Goal: Task Accomplishment & Management: Manage account settings

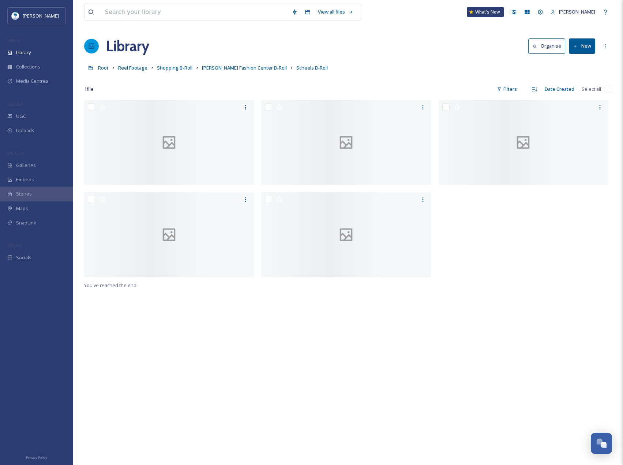
drag, startPoint x: 0, startPoint y: 0, endPoint x: 349, endPoint y: 52, distance: 352.7
click at [349, 52] on div "Library Organise New" at bounding box center [348, 46] width 528 height 22
click at [392, 62] on div "Root Reel Footage Shopping B-Roll Chandler Fashion Center B-Roll Scheels B-Roll" at bounding box center [348, 68] width 528 height 14
click at [221, 65] on span "Chandler Fashion Center B-Roll" at bounding box center [244, 67] width 85 height 7
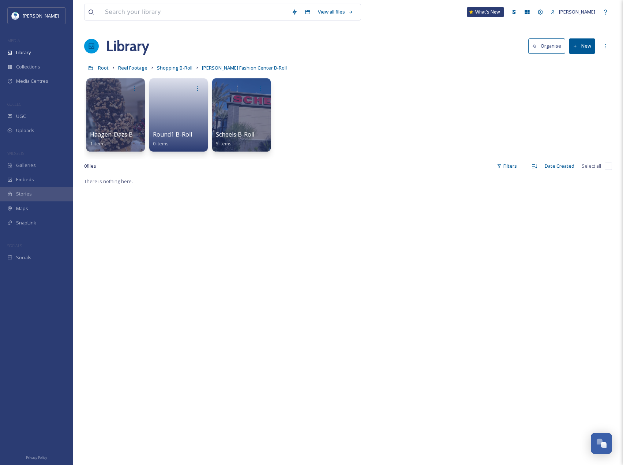
click at [592, 51] on button "New" at bounding box center [582, 45] width 26 height 15
click at [578, 88] on span "Folder" at bounding box center [574, 91] width 14 height 7
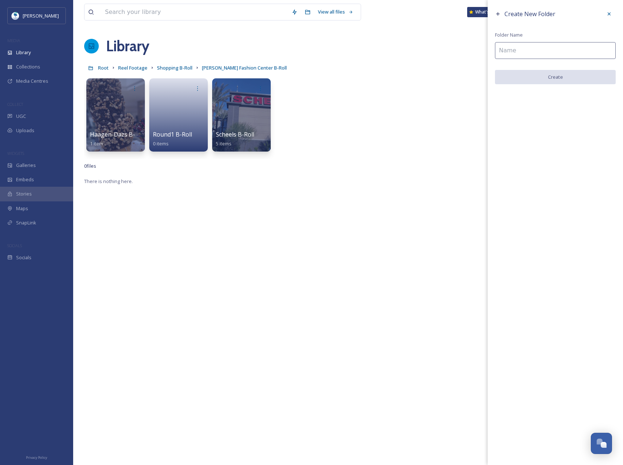
click at [517, 49] on input at bounding box center [555, 50] width 121 height 17
type input "The Collective B-Roll"
click at [568, 77] on button "Create" at bounding box center [555, 77] width 121 height 15
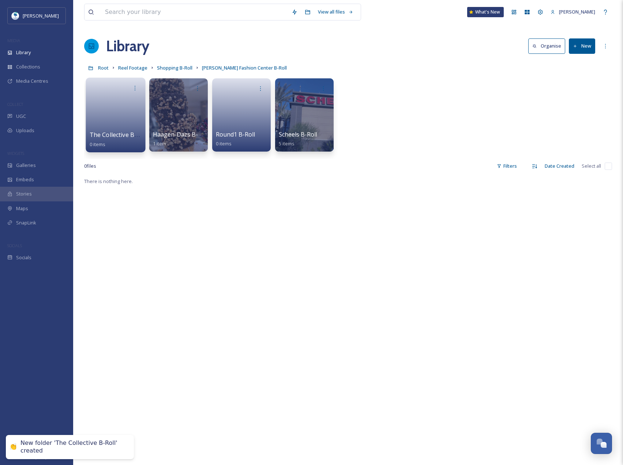
click at [124, 137] on span "The Collective B-Roll" at bounding box center [118, 135] width 57 height 8
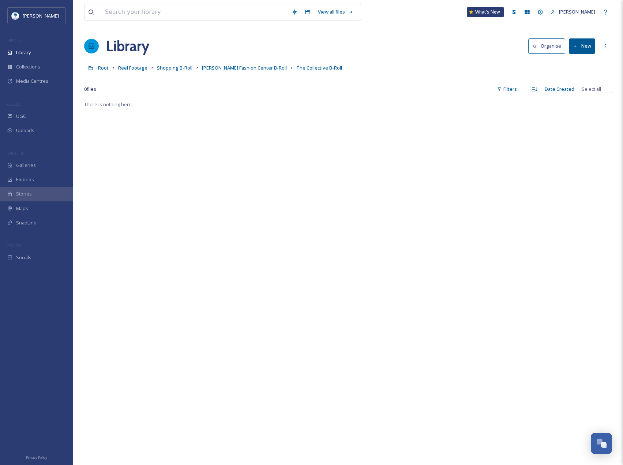
click at [340, 74] on div "Root Reel Footage Shopping B-Roll Chandler Fashion Center B-Roll The Collective…" at bounding box center [348, 68] width 528 height 14
click at [31, 56] on span "Library" at bounding box center [23, 52] width 15 height 7
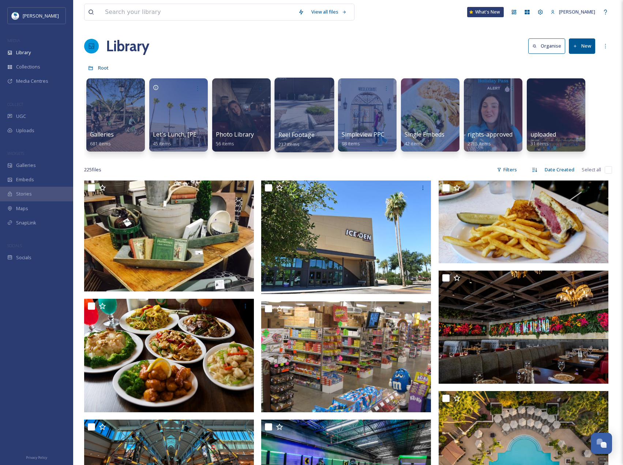
click at [293, 116] on div at bounding box center [305, 115] width 60 height 75
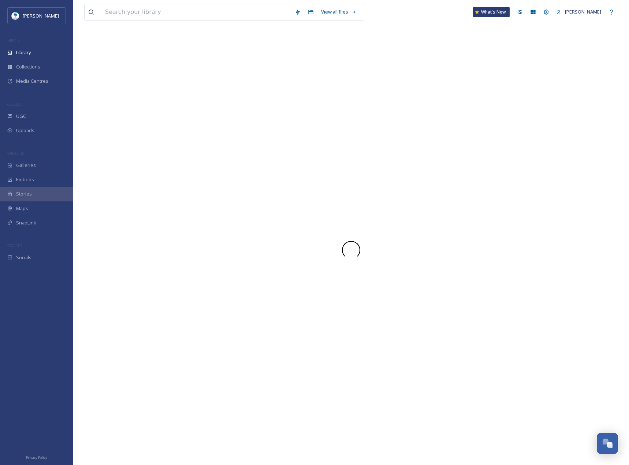
click at [293, 116] on div at bounding box center [351, 250] width 534 height 430
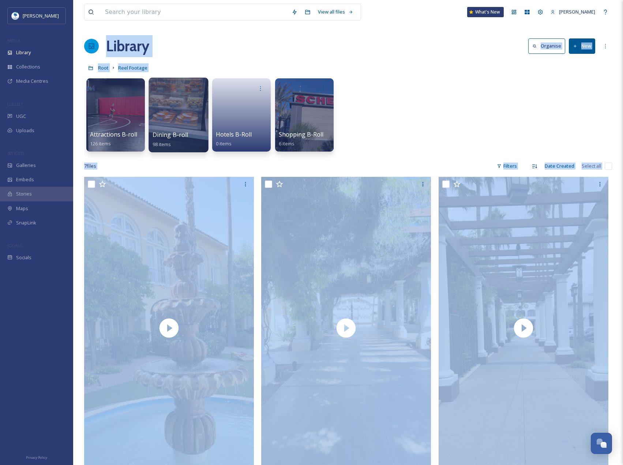
click at [159, 123] on div at bounding box center [179, 115] width 60 height 75
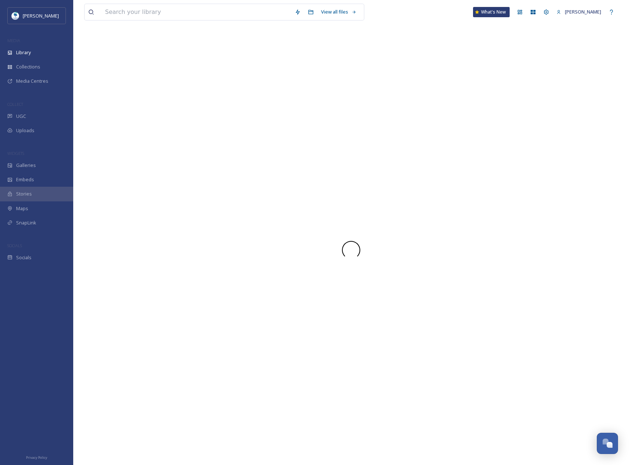
click at [159, 123] on div at bounding box center [351, 250] width 534 height 430
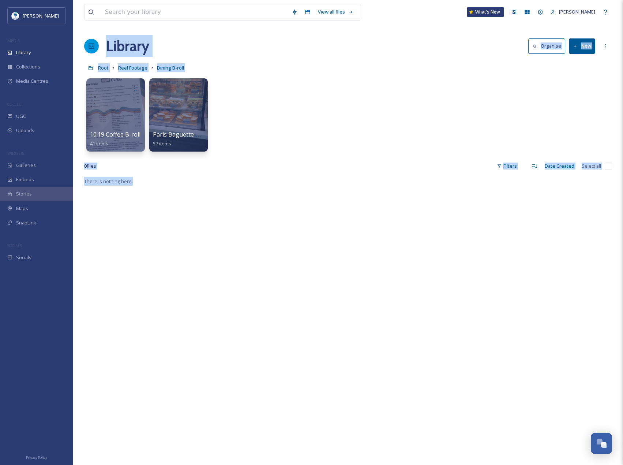
click at [580, 47] on button "New" at bounding box center [582, 45] width 26 height 15
click at [584, 88] on div "Folder" at bounding box center [574, 92] width 41 height 14
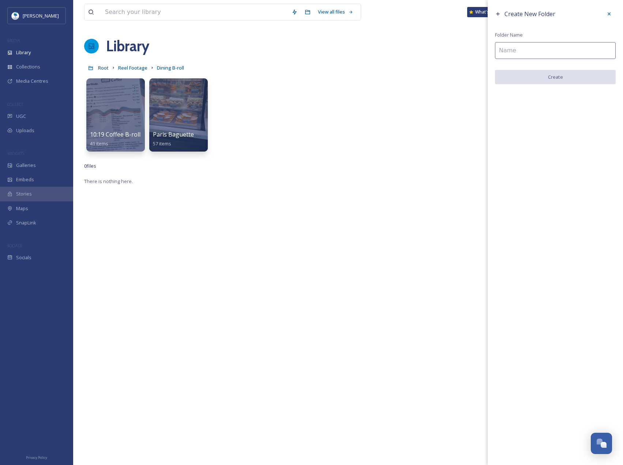
click at [538, 53] on input at bounding box center [555, 50] width 121 height 17
type input "Crust B-Roll"
click at [556, 68] on div "Create New Folder Folder Name Crust B-Roll Create" at bounding box center [555, 46] width 135 height 92
click at [555, 72] on button "Create" at bounding box center [555, 77] width 121 height 15
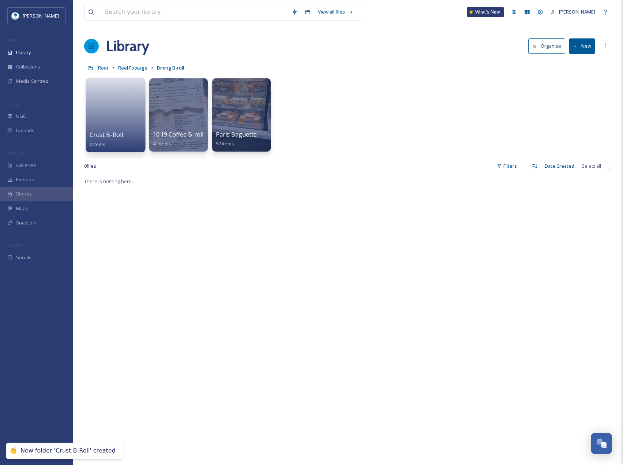
click at [116, 122] on link at bounding box center [116, 113] width 52 height 36
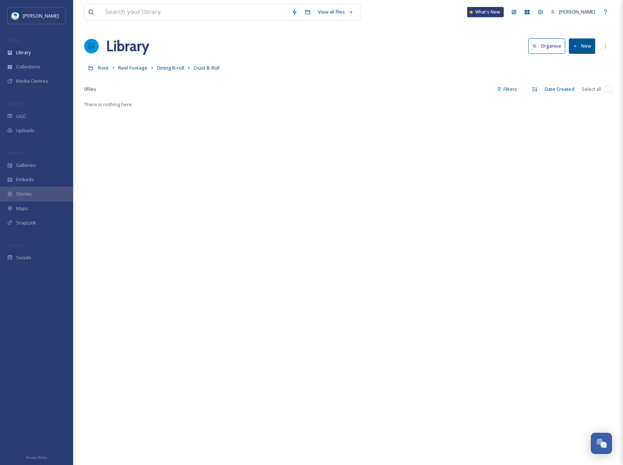
click at [582, 48] on button "New" at bounding box center [582, 45] width 26 height 15
click at [593, 64] on div "File Upload" at bounding box center [574, 63] width 41 height 14
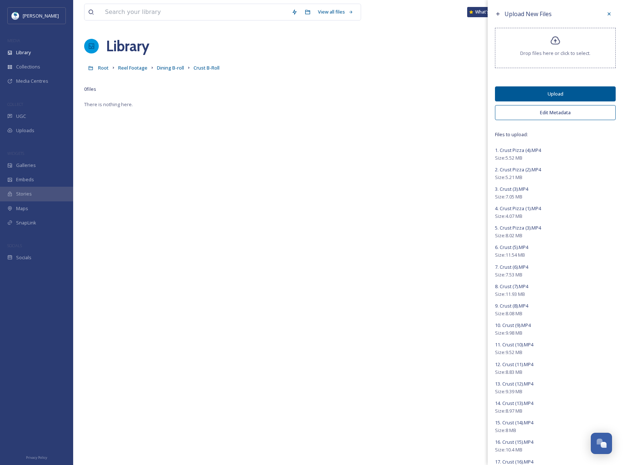
click at [569, 86] on button "Upload" at bounding box center [555, 93] width 121 height 15
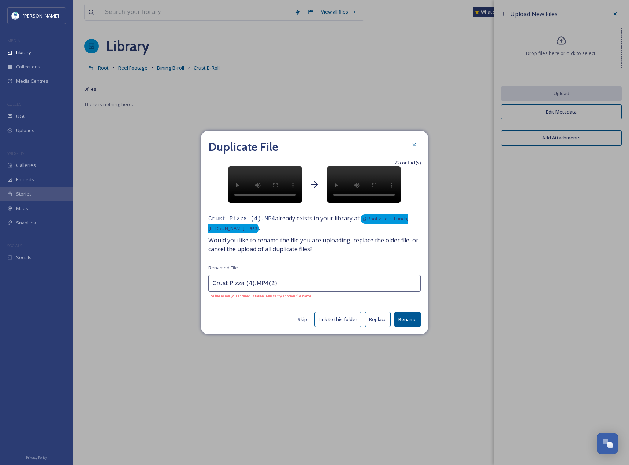
click at [407, 327] on button "Rename" at bounding box center [407, 319] width 26 height 15
type input "Crust Pizza (2).MP4"
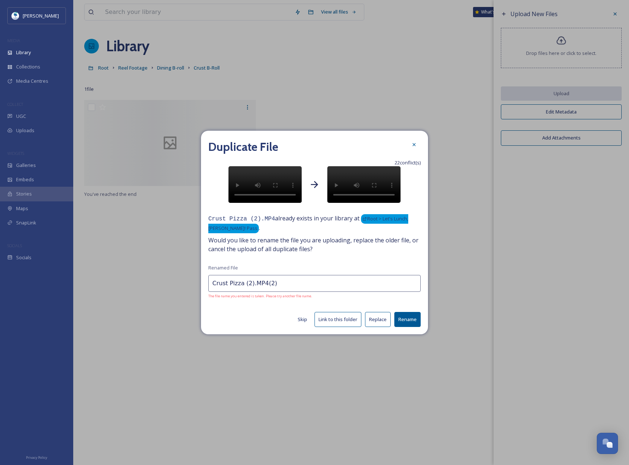
click at [409, 327] on button "Rename" at bounding box center [407, 319] width 26 height 15
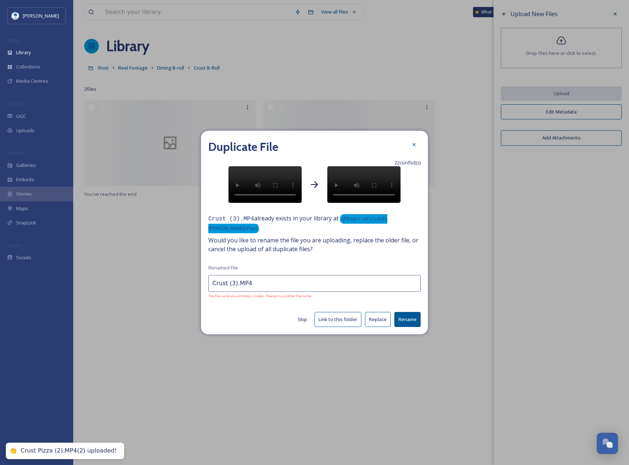
click at [310, 292] on input "Crust (3).MP4" at bounding box center [314, 283] width 212 height 17
click at [409, 326] on button "Rename" at bounding box center [407, 319] width 26 height 15
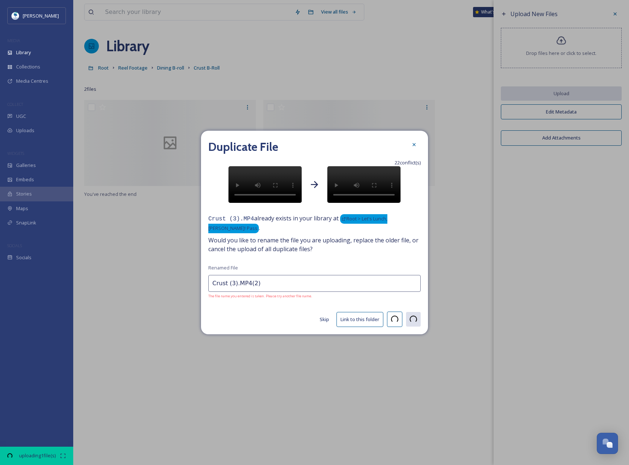
type input "Crust Pizza (1).MP4"
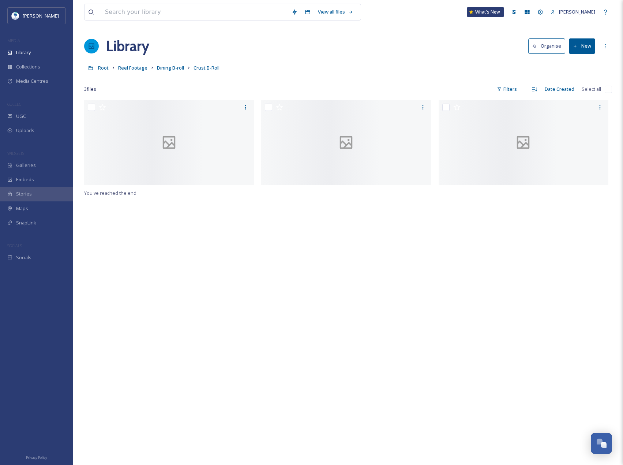
click at [291, 67] on div "Root Reel Footage Dining B-roll Crust B-Roll" at bounding box center [348, 68] width 528 height 14
click at [28, 55] on span "Library" at bounding box center [23, 52] width 15 height 7
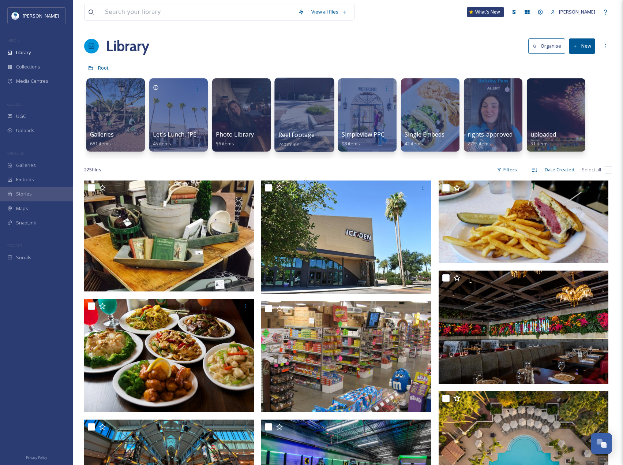
click at [287, 115] on div at bounding box center [305, 115] width 60 height 75
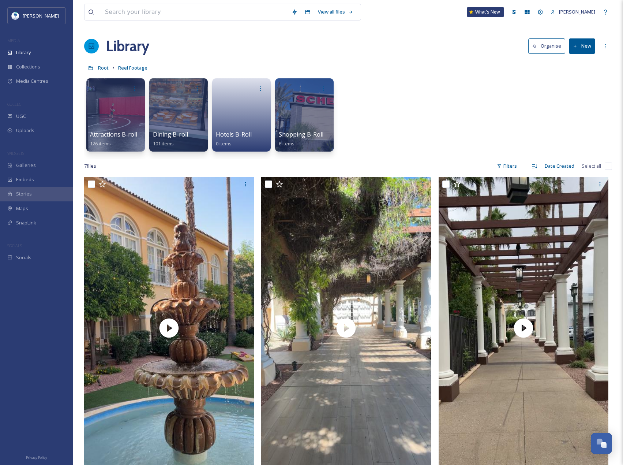
click at [592, 50] on button "New" at bounding box center [582, 45] width 26 height 15
click at [576, 96] on div "Folder" at bounding box center [574, 92] width 41 height 14
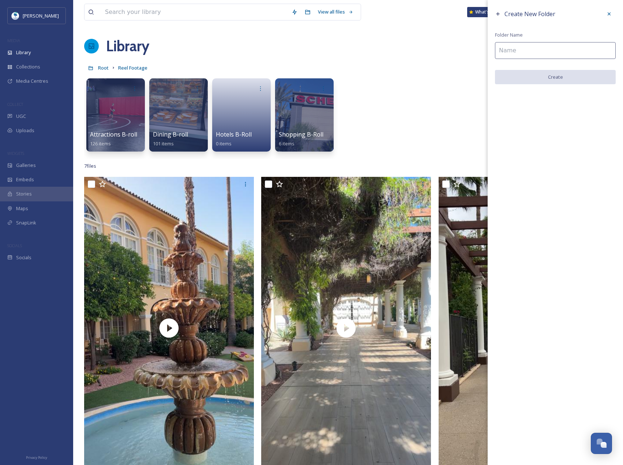
click at [511, 48] on input at bounding box center [555, 50] width 121 height 17
click at [606, 18] on div at bounding box center [609, 13] width 13 height 13
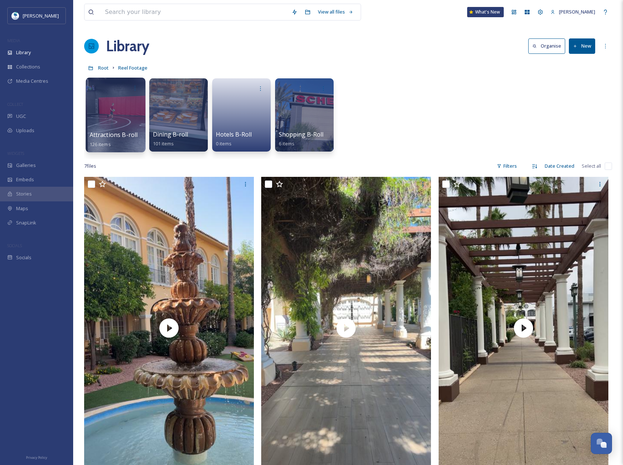
click at [139, 118] on div at bounding box center [116, 115] width 60 height 75
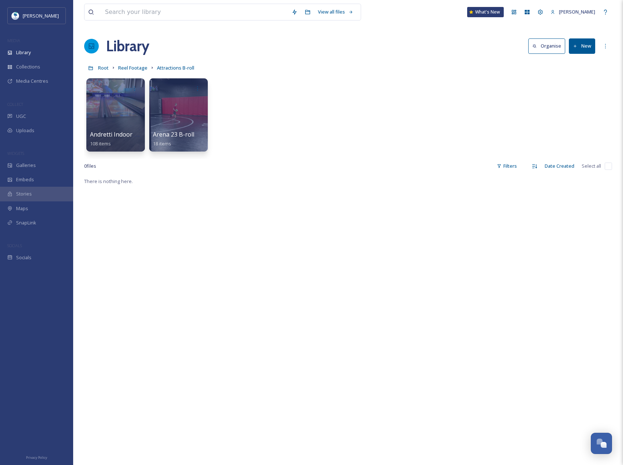
click at [572, 41] on button "New" at bounding box center [582, 45] width 26 height 15
click at [578, 64] on span "File Upload" at bounding box center [579, 63] width 24 height 7
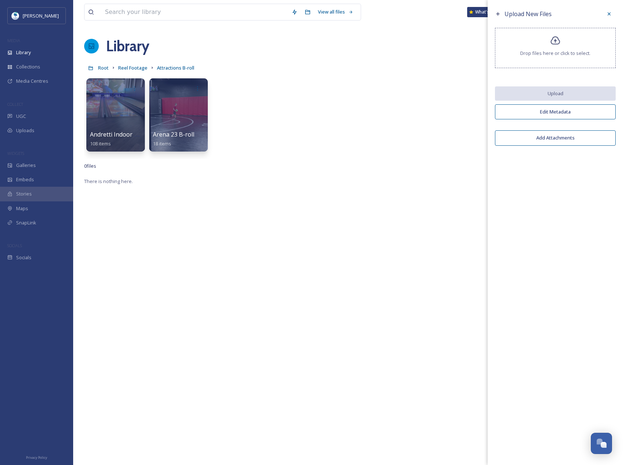
click at [606, 14] on div at bounding box center [609, 13] width 13 height 13
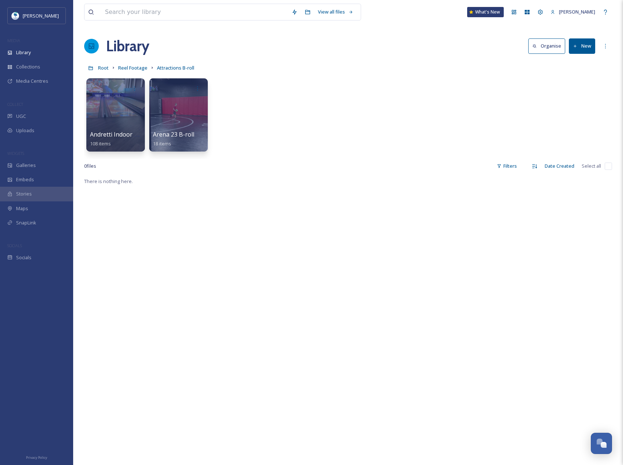
click at [585, 47] on button "New" at bounding box center [582, 45] width 26 height 15
click at [580, 95] on span "Folder" at bounding box center [574, 91] width 14 height 7
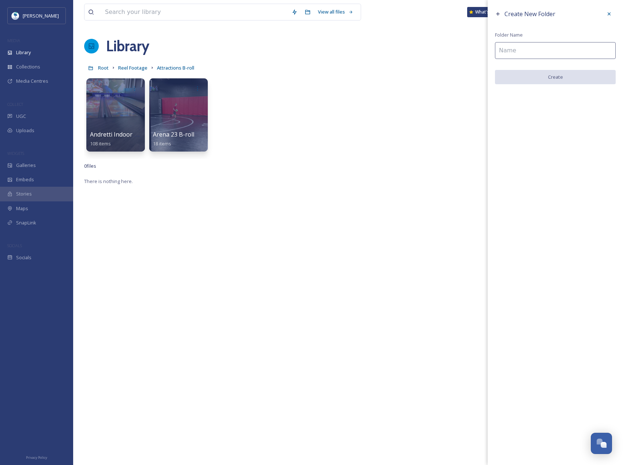
click at [545, 56] on input at bounding box center [555, 50] width 121 height 17
type input "Museums B-Roll"
click at [547, 79] on button "Create" at bounding box center [555, 77] width 121 height 15
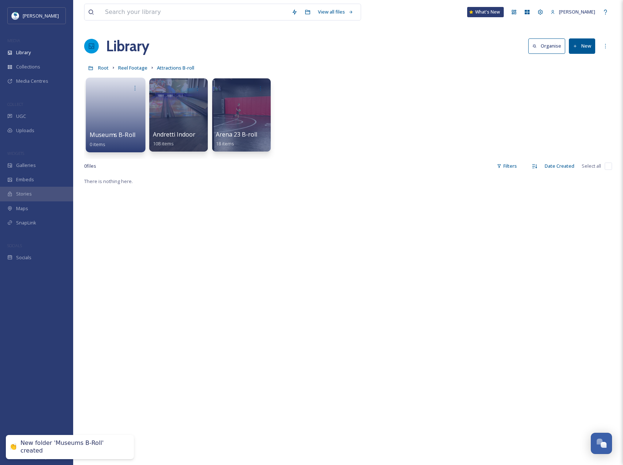
click at [139, 110] on link at bounding box center [116, 113] width 52 height 36
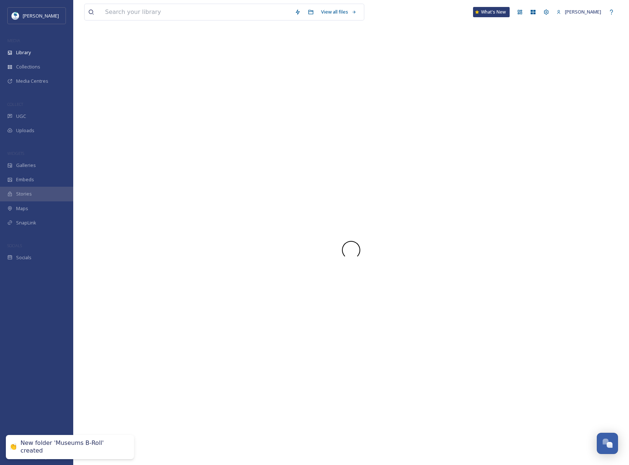
click at [139, 110] on div at bounding box center [351, 250] width 534 height 430
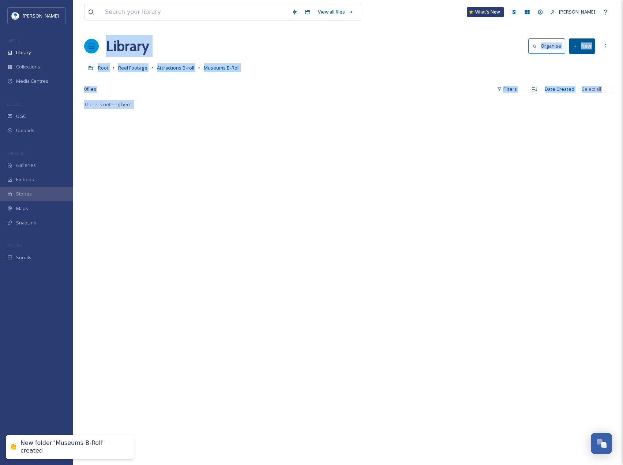
click at [588, 44] on button "New" at bounding box center [582, 45] width 26 height 15
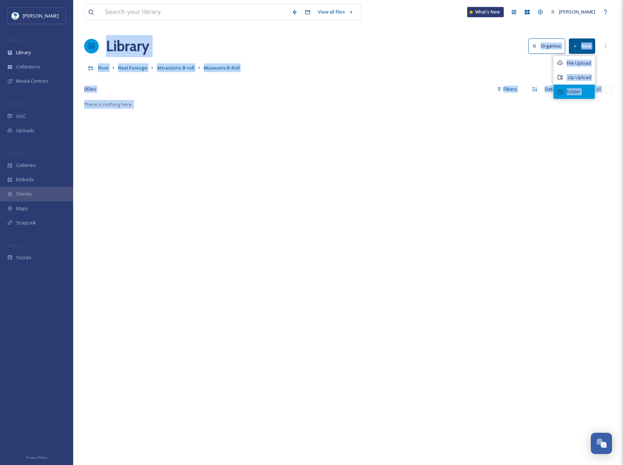
click at [584, 91] on div "Folder" at bounding box center [574, 92] width 41 height 14
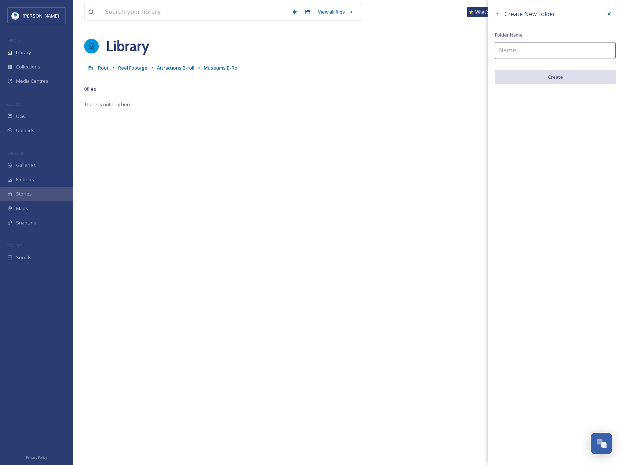
click at [528, 52] on input at bounding box center [555, 50] width 121 height 17
type input "Vision Gallery B-Roll"
click at [549, 76] on button "Create" at bounding box center [555, 77] width 121 height 15
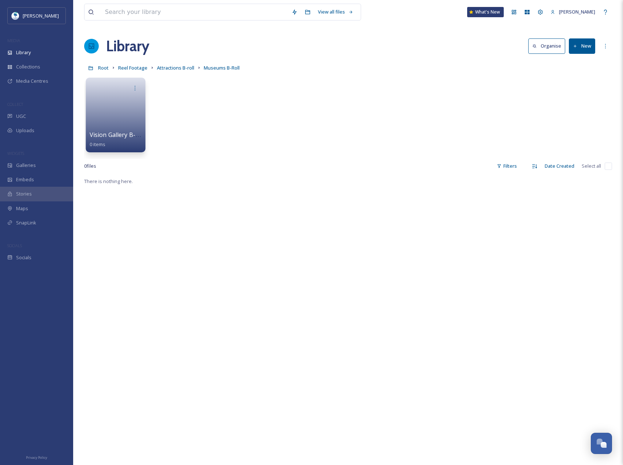
click at [128, 104] on link at bounding box center [116, 113] width 52 height 36
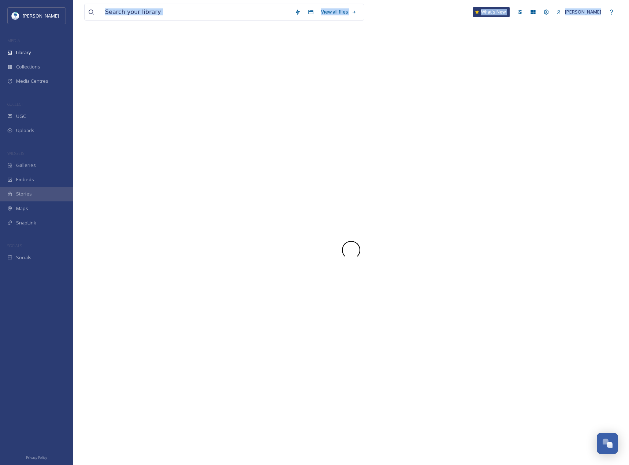
click at [128, 104] on div at bounding box center [351, 250] width 534 height 430
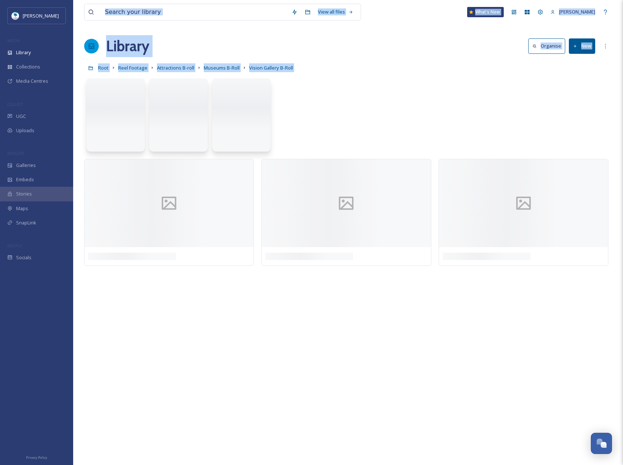
click at [587, 47] on button "New" at bounding box center [582, 45] width 26 height 15
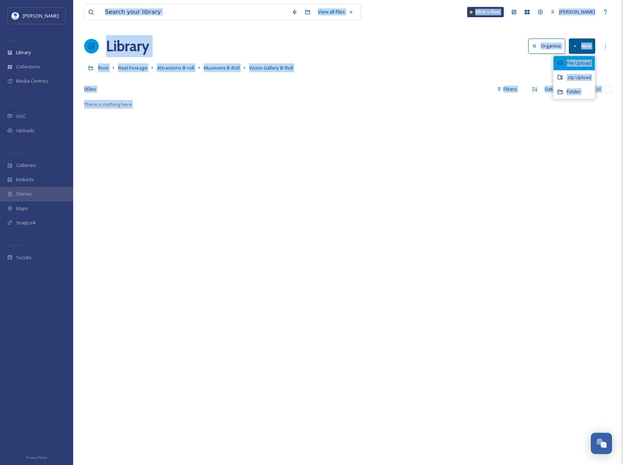
click at [581, 64] on span "File Upload" at bounding box center [579, 63] width 24 height 7
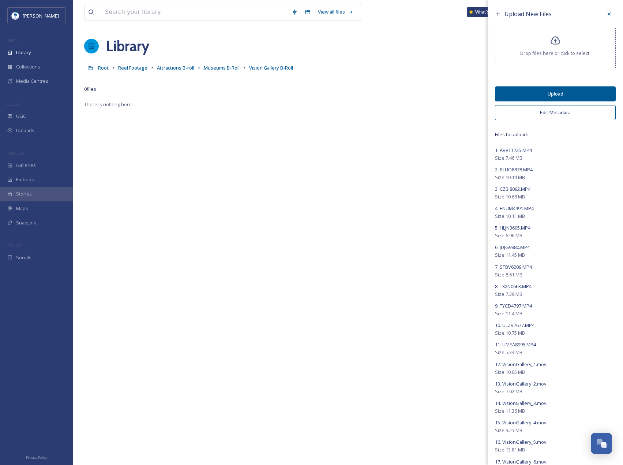
click at [570, 101] on div "Upload New Files Drop files here or click to select. Upload Edit Metadata Files…" at bounding box center [555, 401] width 135 height 802
click at [570, 96] on button "Upload" at bounding box center [555, 93] width 121 height 15
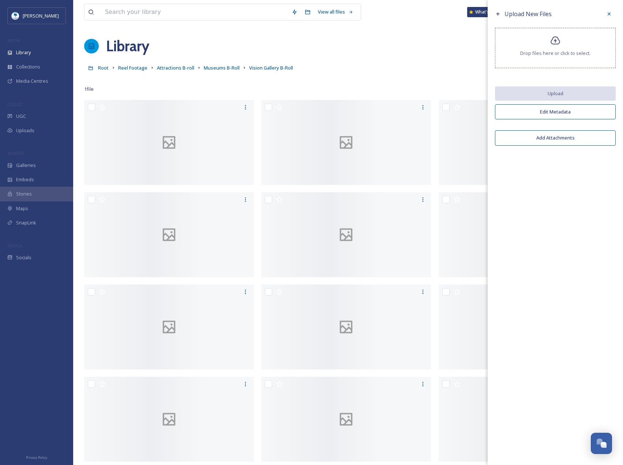
click at [121, 71] on link "Reel Footage" at bounding box center [132, 67] width 29 height 9
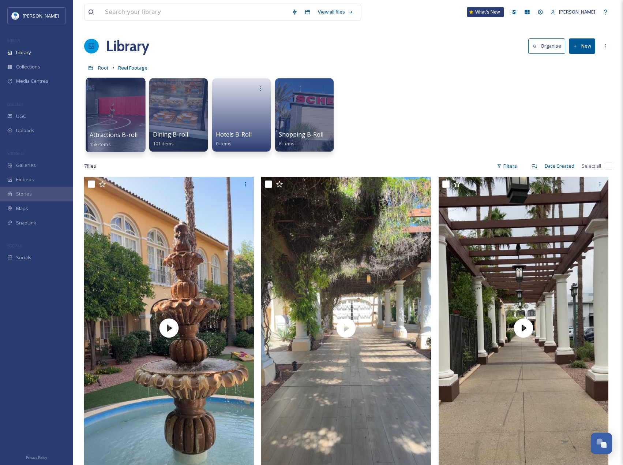
click at [119, 108] on div at bounding box center [116, 115] width 60 height 75
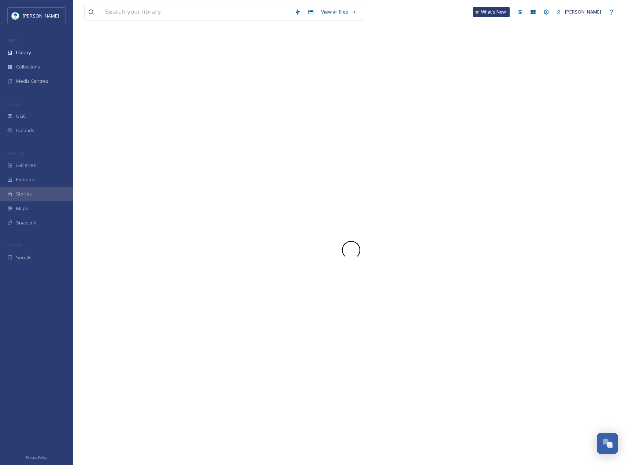
click at [119, 108] on div at bounding box center [351, 250] width 534 height 430
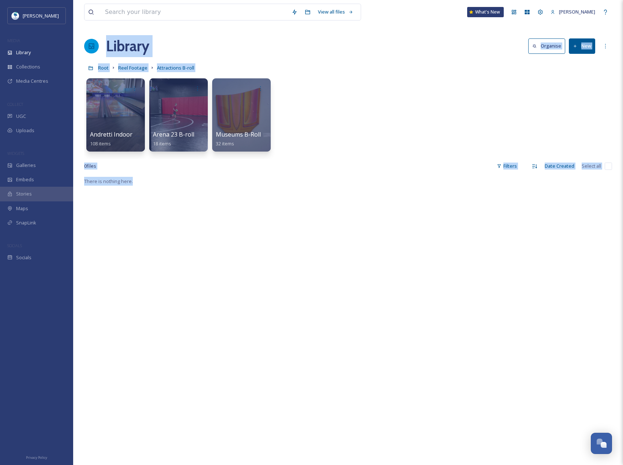
click at [364, 161] on div "0 file s Filters Date Created Select all" at bounding box center [348, 166] width 528 height 14
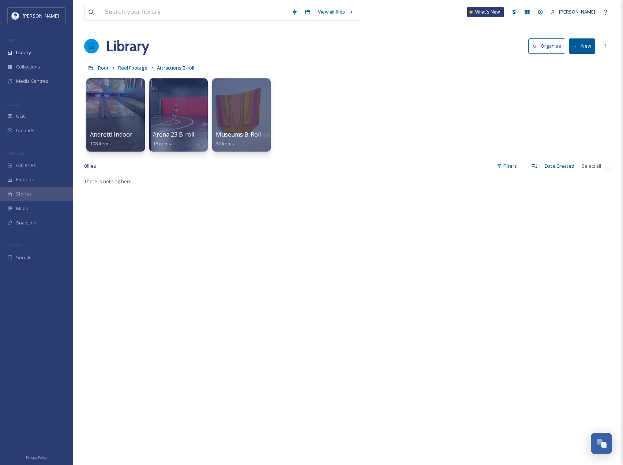
click at [572, 46] on button "New" at bounding box center [582, 45] width 26 height 15
click at [571, 60] on span "File Upload" at bounding box center [579, 63] width 24 height 7
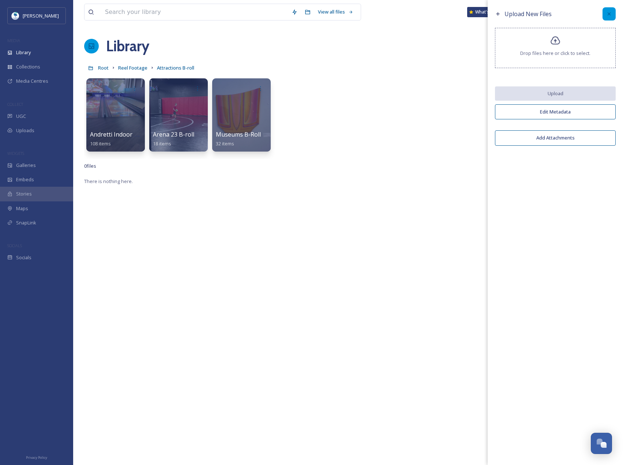
click at [607, 10] on div at bounding box center [609, 13] width 13 height 13
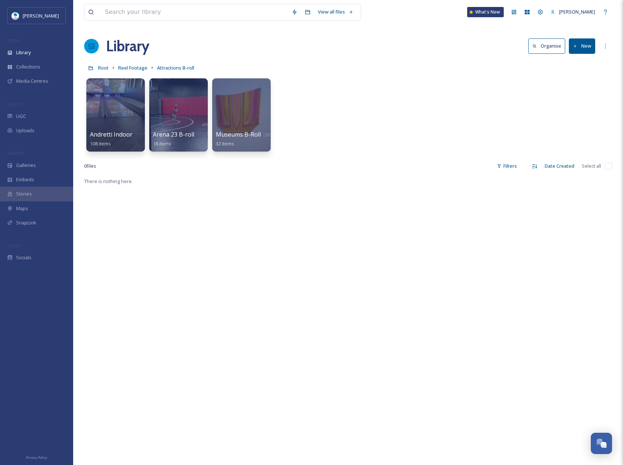
click at [574, 49] on button "New" at bounding box center [582, 45] width 26 height 15
click at [579, 92] on span "Folder" at bounding box center [574, 91] width 14 height 7
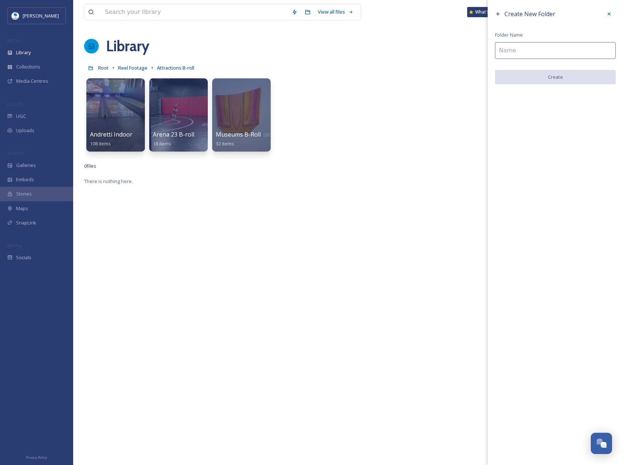
click at [525, 46] on input at bounding box center [555, 50] width 121 height 17
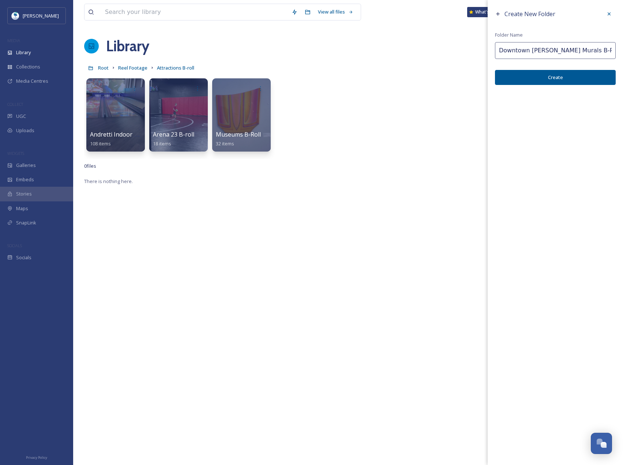
type input "Downtown Chandler Murals B-Roll"
click at [526, 68] on div "Create New Folder Folder Name Downtown Chandler Murals B-Roll Create" at bounding box center [555, 46] width 135 height 92
click at [526, 72] on button "Create" at bounding box center [555, 77] width 121 height 15
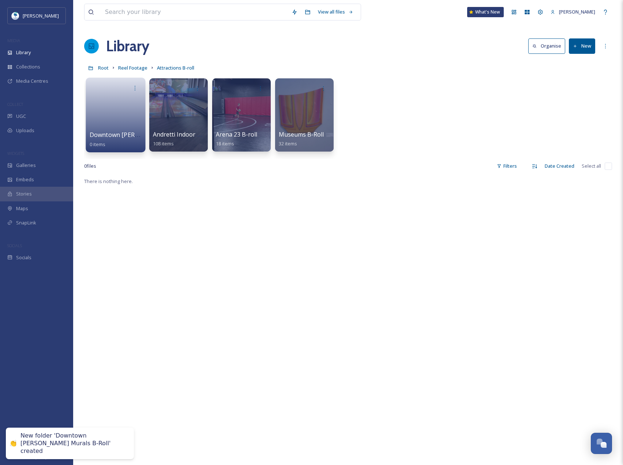
click at [118, 125] on link at bounding box center [116, 113] width 52 height 36
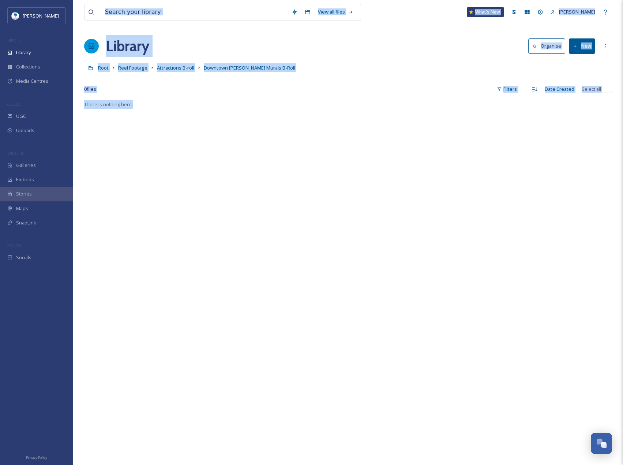
click at [569, 52] on button "New" at bounding box center [582, 45] width 26 height 15
click at [578, 63] on span "File Upload" at bounding box center [579, 63] width 24 height 7
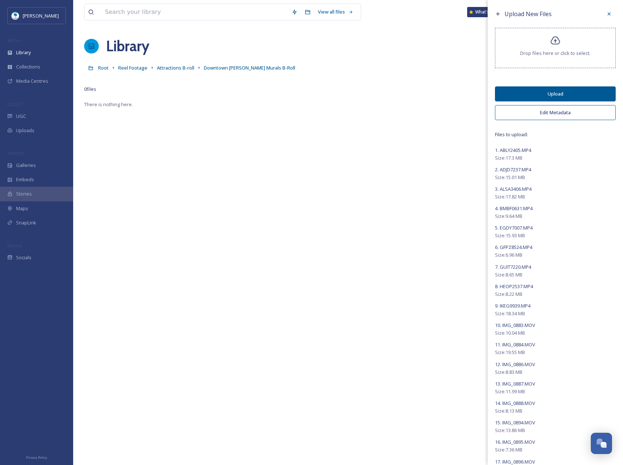
click at [552, 93] on button "Upload" at bounding box center [555, 93] width 121 height 15
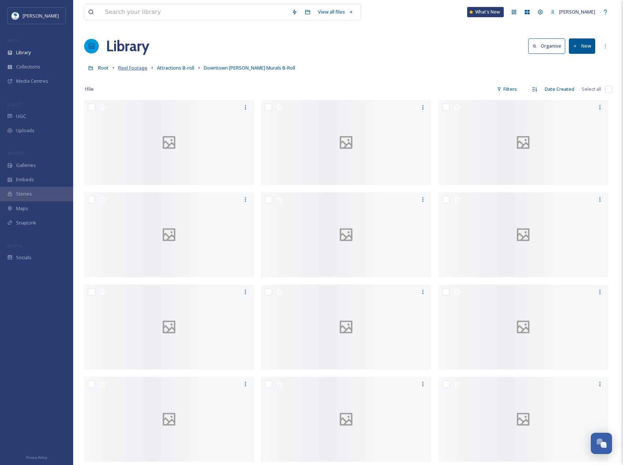
click at [134, 68] on span "Reel Footage" at bounding box center [132, 67] width 29 height 7
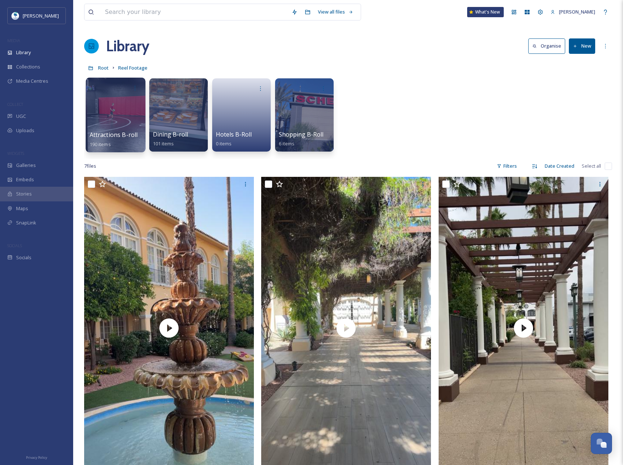
click at [119, 123] on div at bounding box center [116, 115] width 60 height 75
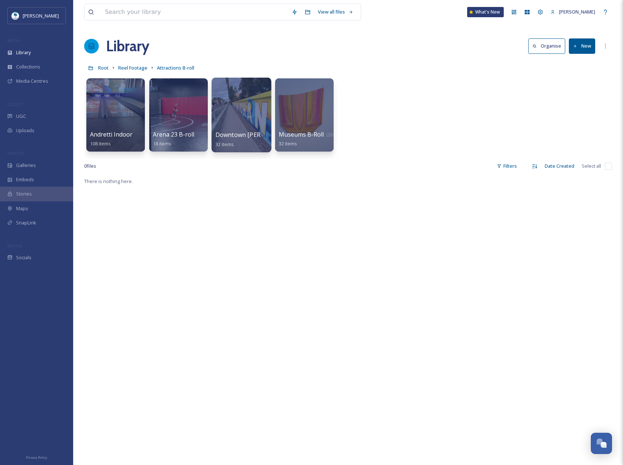
click at [239, 117] on div at bounding box center [242, 115] width 60 height 75
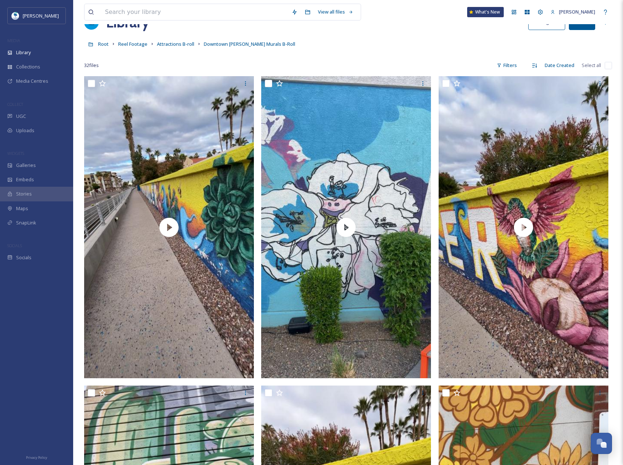
scroll to position [37, 0]
